Goal: Transaction & Acquisition: Download file/media

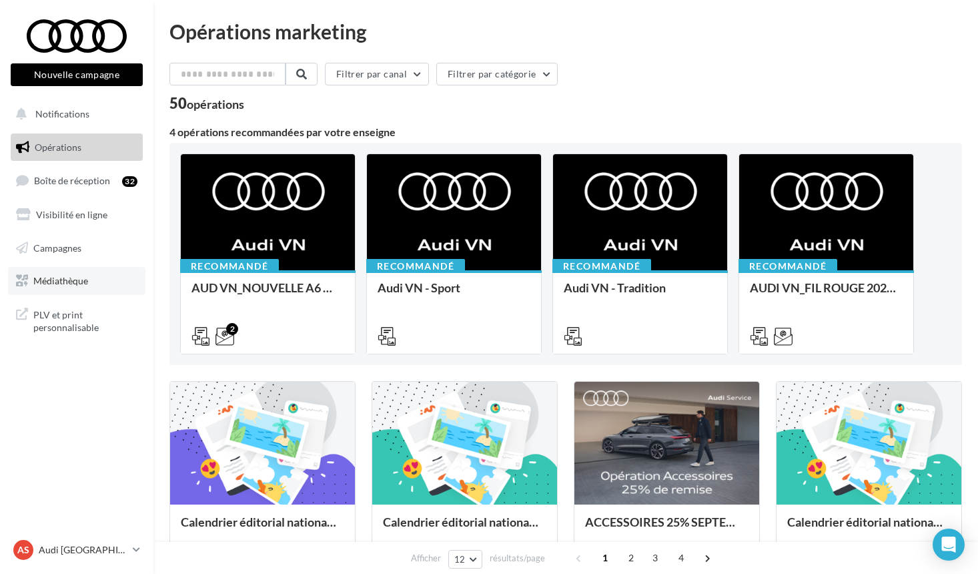
click at [79, 282] on span "Médiathèque" at bounding box center [60, 280] width 55 height 11
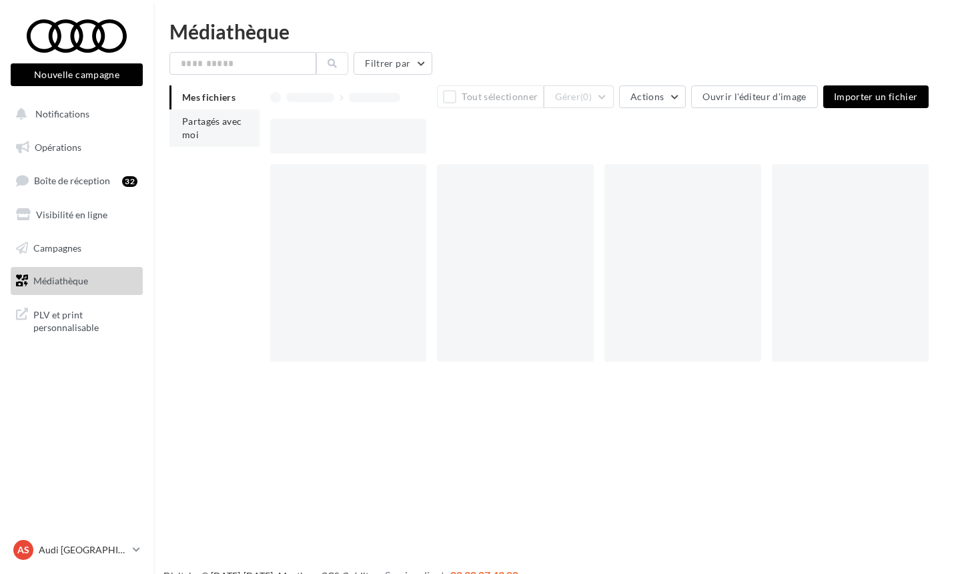
click at [223, 129] on li "Partagés avec moi" at bounding box center [214, 127] width 90 height 37
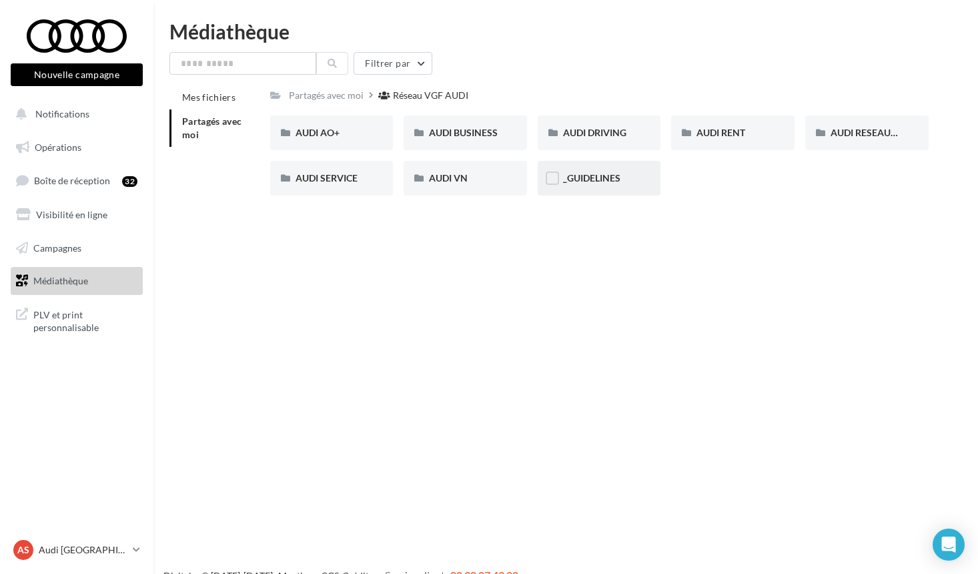
click at [584, 173] on div "_GUIDELINES" at bounding box center [599, 177] width 73 height 13
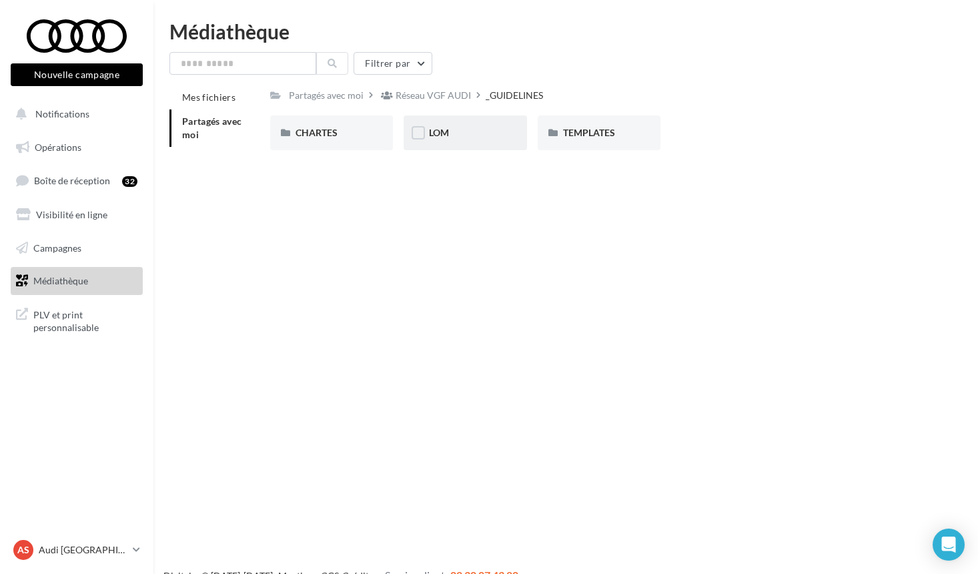
click at [450, 139] on div "LOM" at bounding box center [465, 132] width 73 height 13
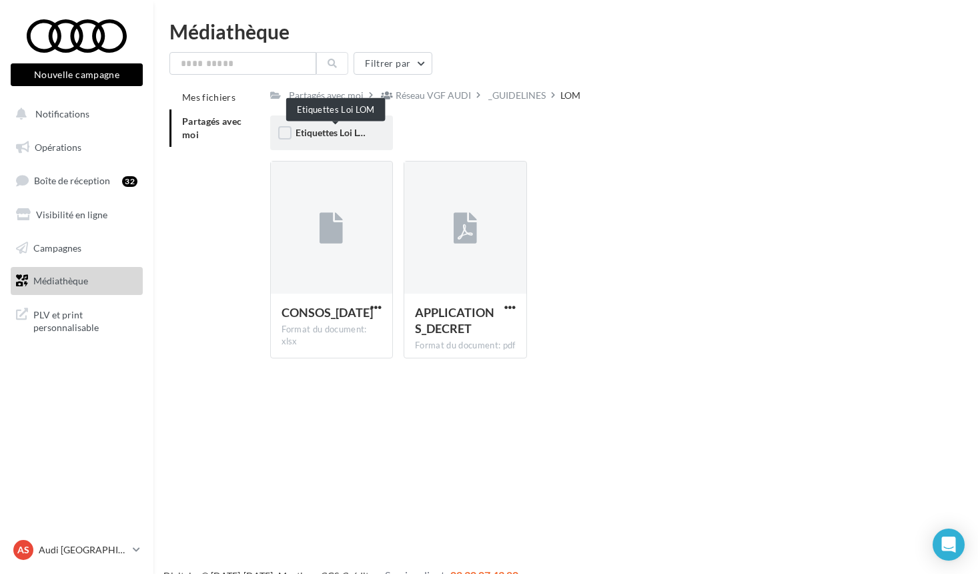
click at [360, 138] on span "Etiquettes Loi LOM" at bounding box center [335, 132] width 79 height 11
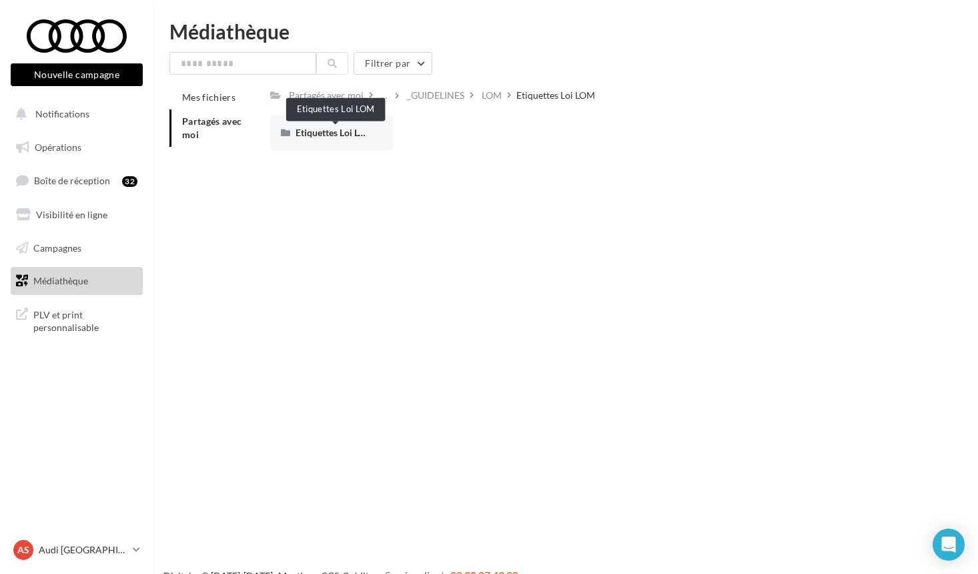
click at [360, 138] on span "Etiquettes Loi LOM" at bounding box center [335, 132] width 79 height 11
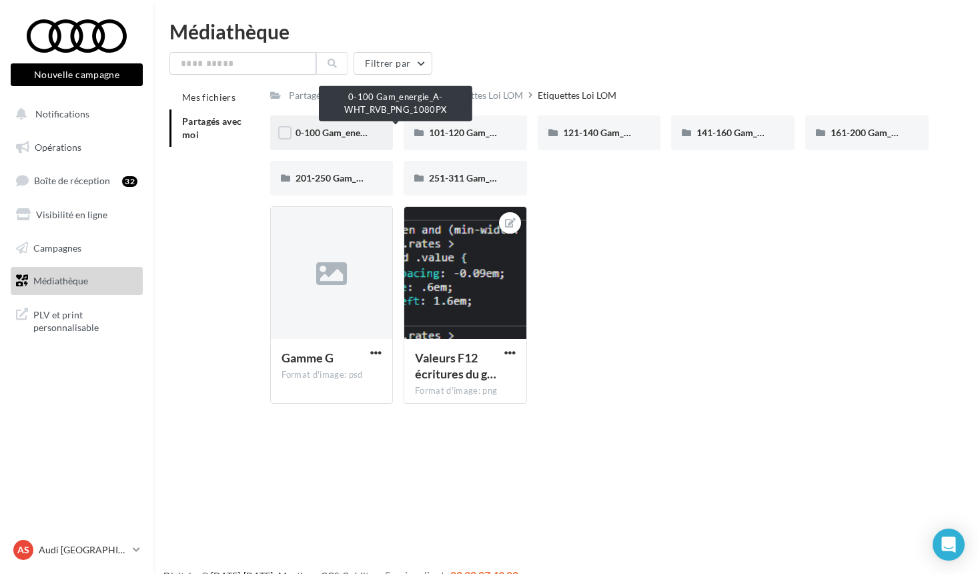
click at [326, 133] on span "0-100 Gam_energie_A-WHT_RVB_PNG_1080PX" at bounding box center [397, 132] width 202 height 11
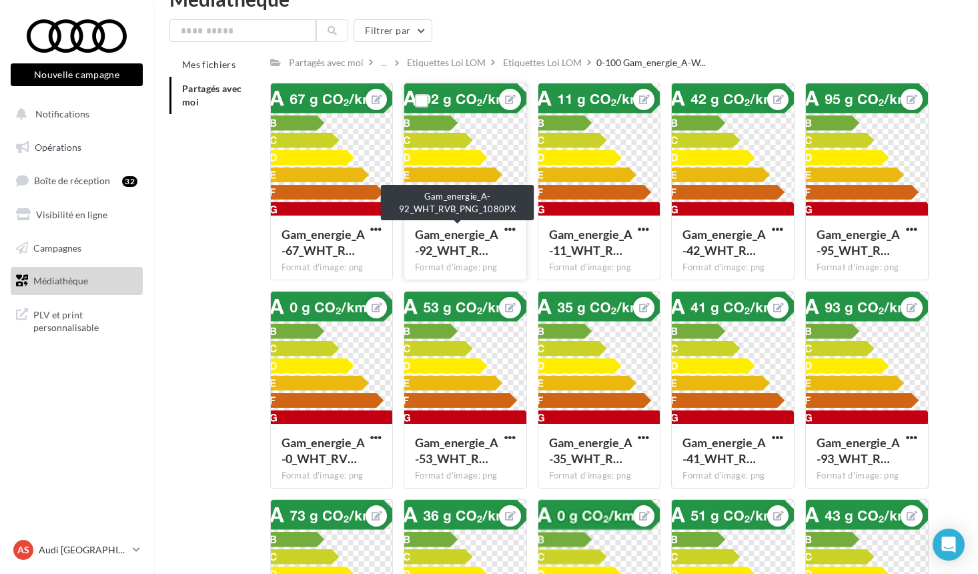
scroll to position [34, 0]
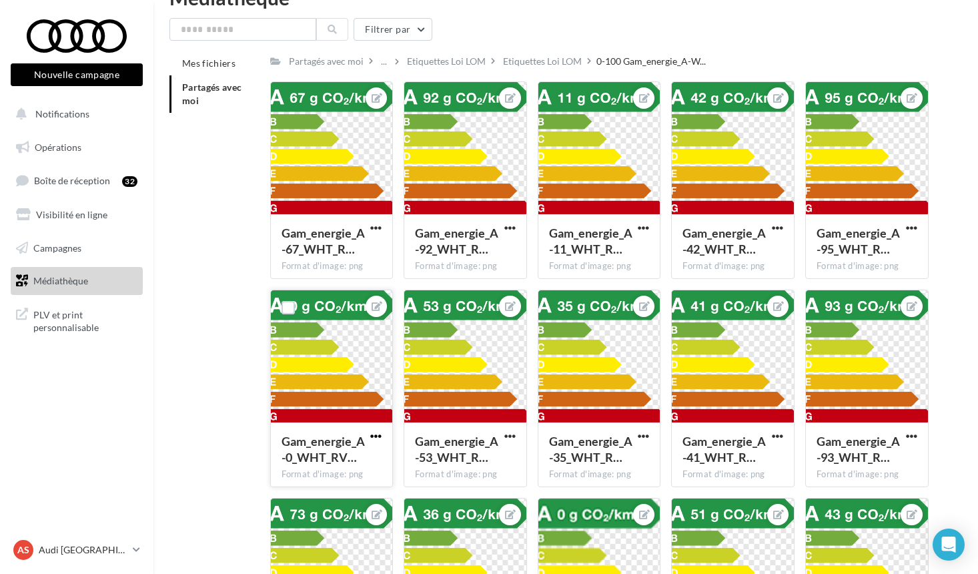
click at [376, 439] on span "button" at bounding box center [375, 435] width 11 height 11
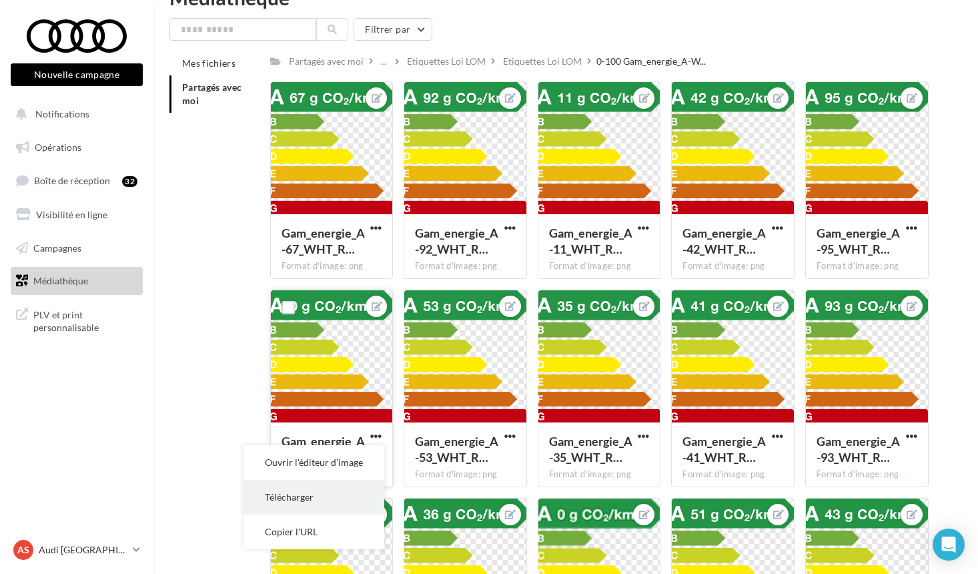
click at [338, 504] on button "Télécharger" at bounding box center [313, 497] width 141 height 35
